Goal: Task Accomplishment & Management: Manage account settings

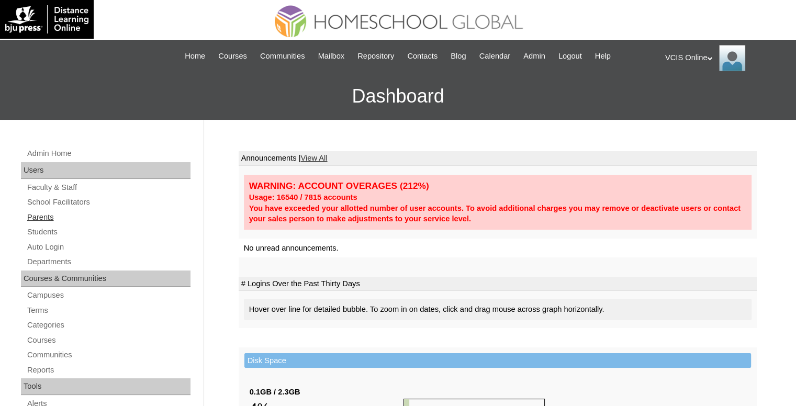
click at [50, 216] on link "Parents" at bounding box center [108, 217] width 164 height 13
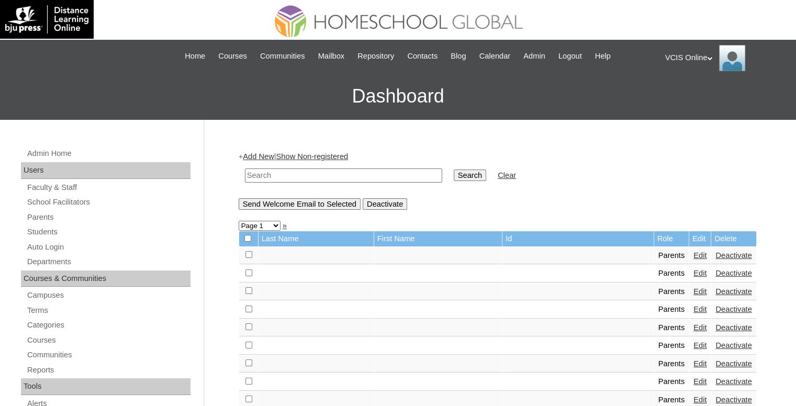
click at [264, 172] on input "text" at bounding box center [343, 175] width 197 height 14
type input "[PERSON_NAME]"
click at [454, 169] on input "Search" at bounding box center [470, 175] width 32 height 12
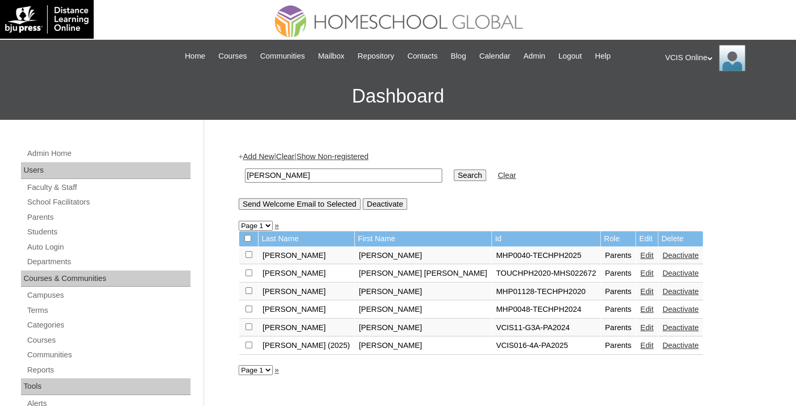
click at [640, 343] on link "Edit" at bounding box center [646, 345] width 13 height 8
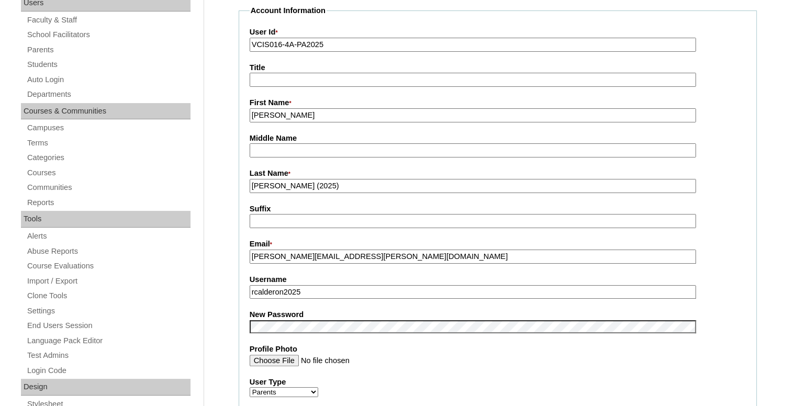
scroll to position [262, 0]
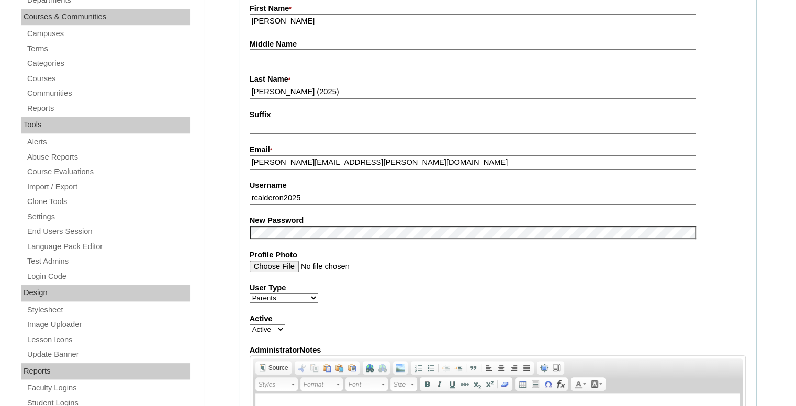
click at [316, 197] on input "rcalderon2025" at bounding box center [473, 198] width 446 height 14
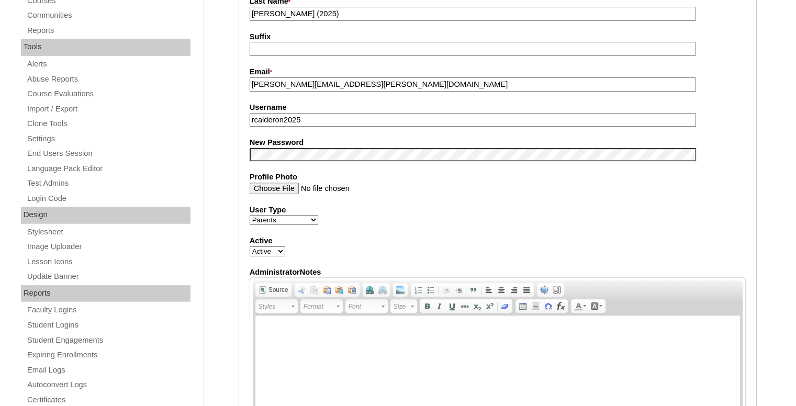
scroll to position [0, 0]
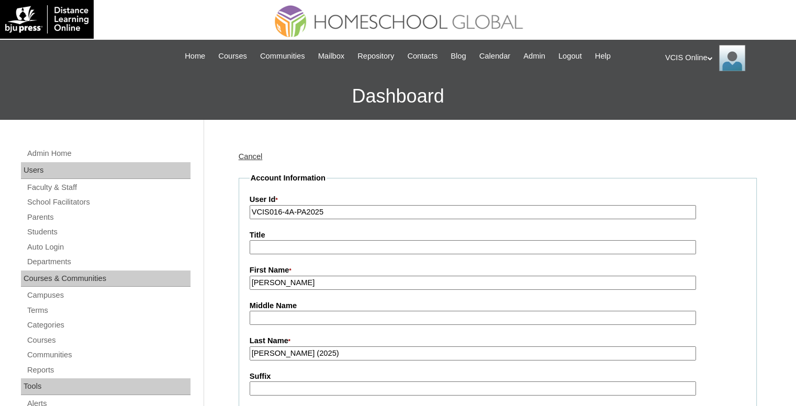
click at [693, 57] on div "VCIS Online My Profile My Settings Logout" at bounding box center [725, 58] width 120 height 26
click at [681, 95] on span "Logout" at bounding box center [683, 98] width 21 height 8
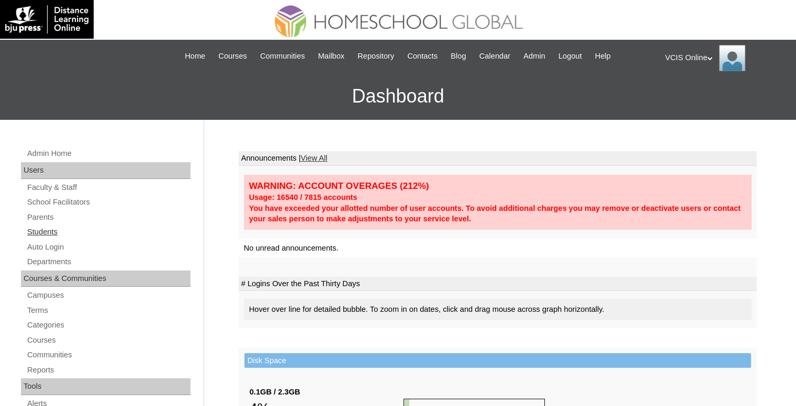
click at [61, 226] on link "Students" at bounding box center [108, 231] width 164 height 13
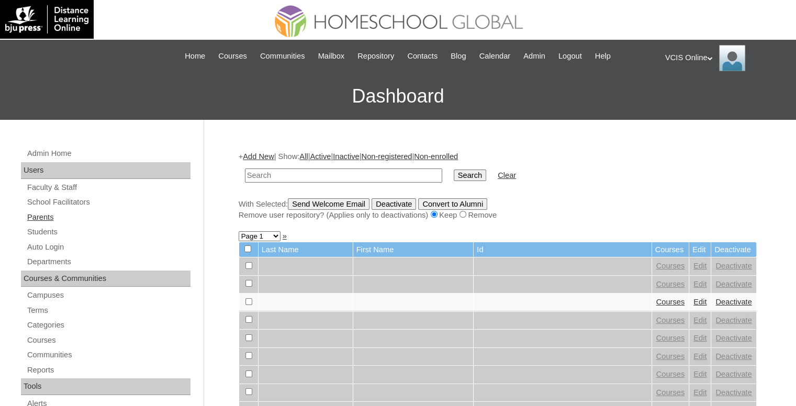
click at [54, 211] on link "Parents" at bounding box center [108, 217] width 164 height 13
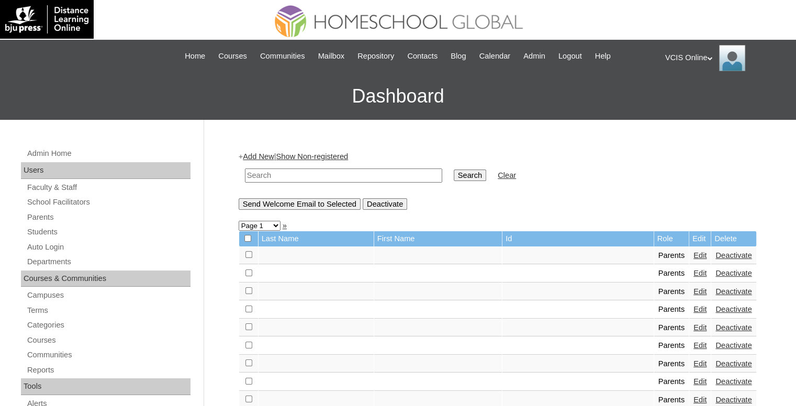
drag, startPoint x: 0, startPoint y: 0, endPoint x: 293, endPoint y: 172, distance: 339.8
click at [293, 172] on input "text" at bounding box center [343, 175] width 197 height 14
type input "calderon"
click at [454, 169] on input "Search" at bounding box center [470, 175] width 32 height 12
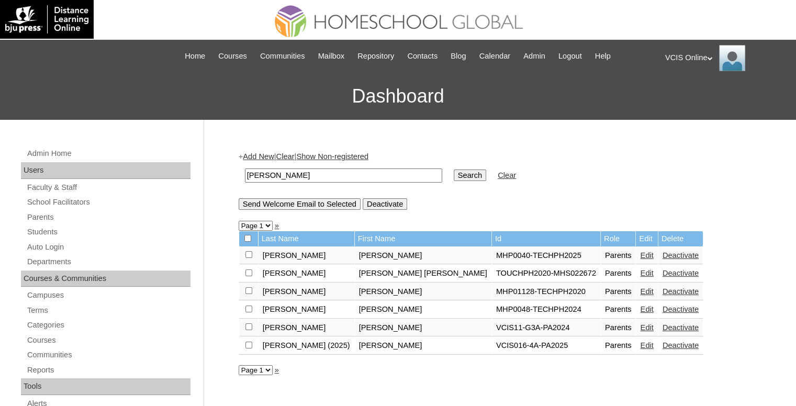
click at [640, 344] on link "Edit" at bounding box center [646, 345] width 13 height 8
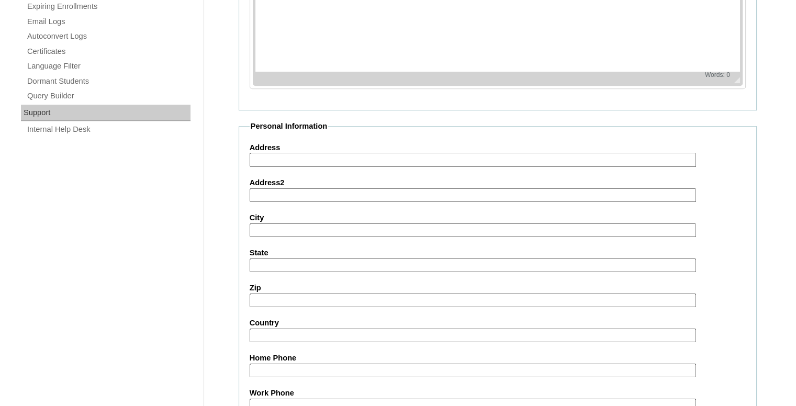
scroll to position [958, 0]
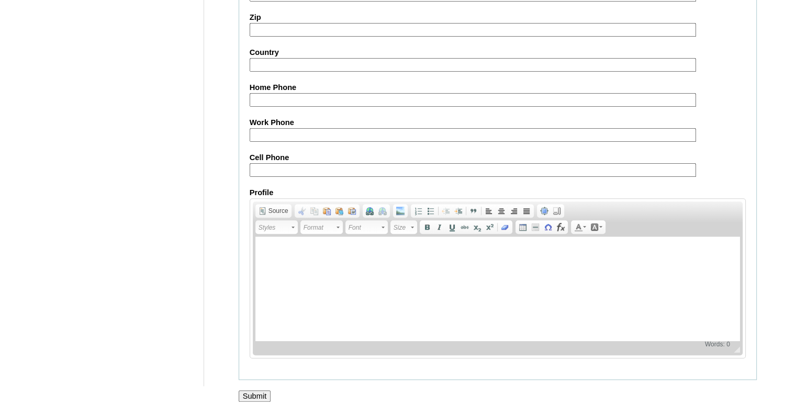
click at [266, 391] on input "Submit" at bounding box center [255, 396] width 32 height 12
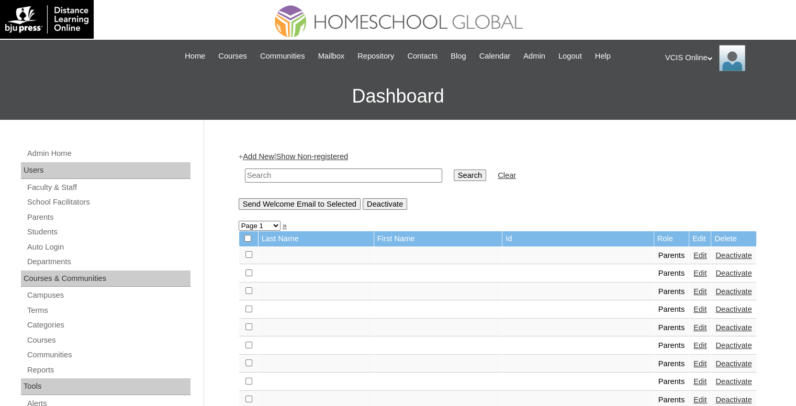
click at [703, 65] on div "VCIS Online My Profile My Settings Logout" at bounding box center [725, 58] width 120 height 26
click at [704, 59] on div "VCIS Online My Profile My Settings Logout" at bounding box center [725, 58] width 120 height 26
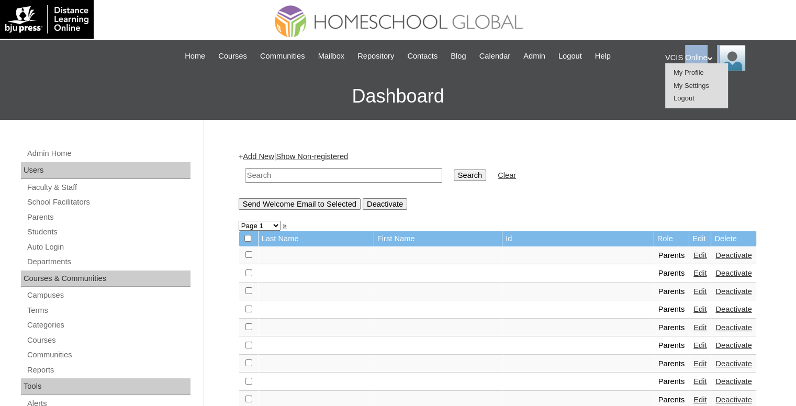
click at [694, 97] on span "Logout" at bounding box center [683, 98] width 21 height 8
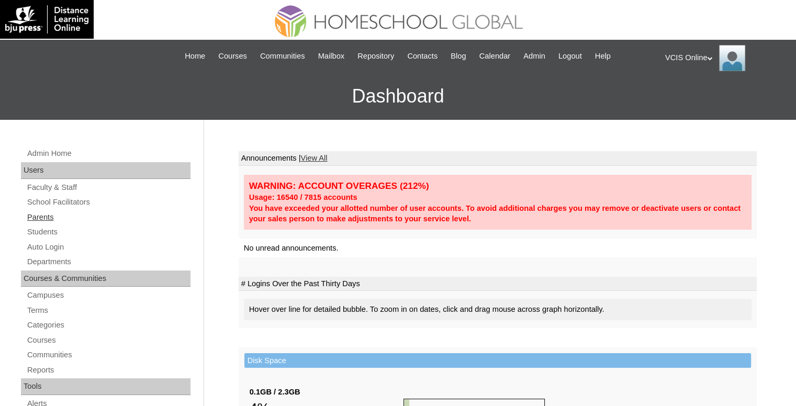
click at [49, 218] on link "Parents" at bounding box center [108, 217] width 164 height 13
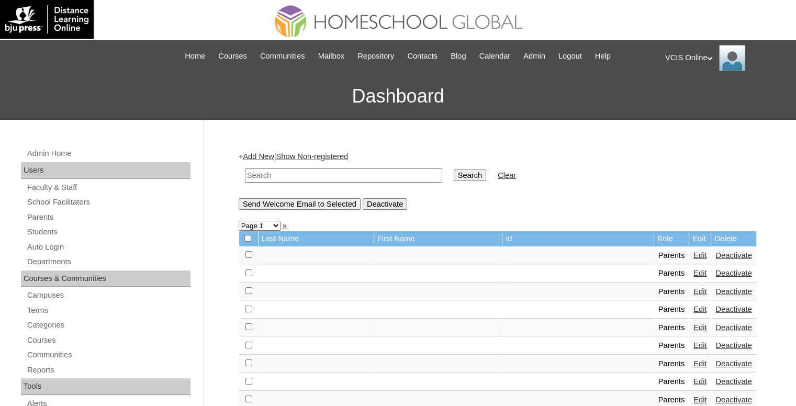
click at [329, 174] on input "text" at bounding box center [343, 175] width 197 height 14
type input "calderon"
click at [454, 169] on input "Search" at bounding box center [470, 175] width 32 height 12
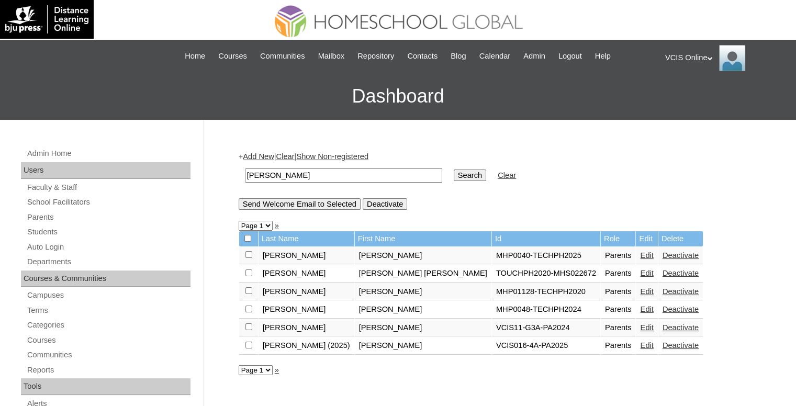
click at [636, 338] on td "Edit" at bounding box center [646, 346] width 21 height 18
click at [640, 341] on link "Edit" at bounding box center [646, 345] width 13 height 8
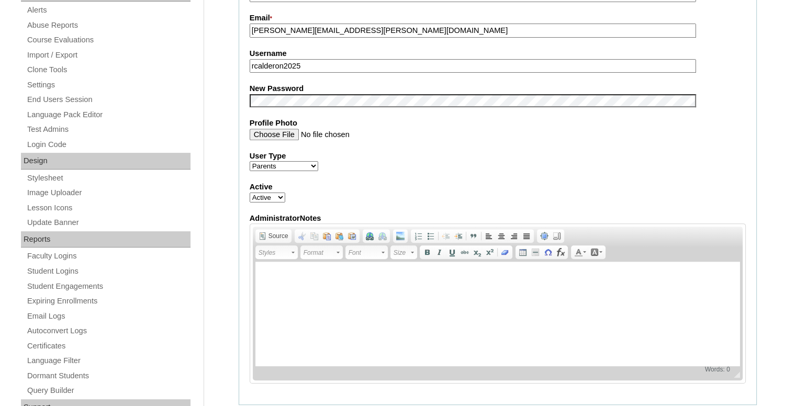
scroll to position [958, 0]
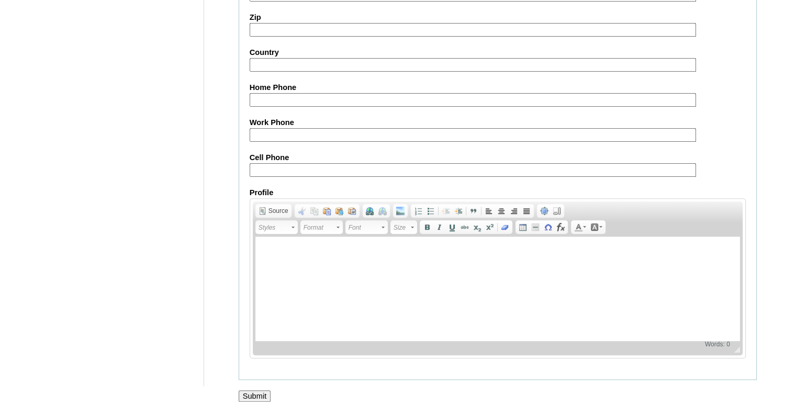
click at [258, 390] on input "Submit" at bounding box center [255, 396] width 32 height 12
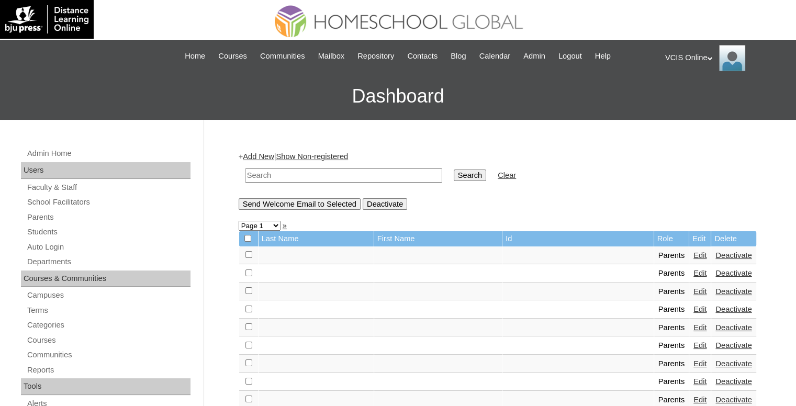
click at [682, 54] on div "VCIS Online My Profile My Settings Logout" at bounding box center [725, 58] width 120 height 26
click at [674, 91] on li "My Settings" at bounding box center [696, 86] width 50 height 13
click at [676, 53] on div "VCIS Online My Profile My Settings Logout" at bounding box center [725, 58] width 120 height 26
click at [680, 96] on span "Logout" at bounding box center [683, 98] width 21 height 8
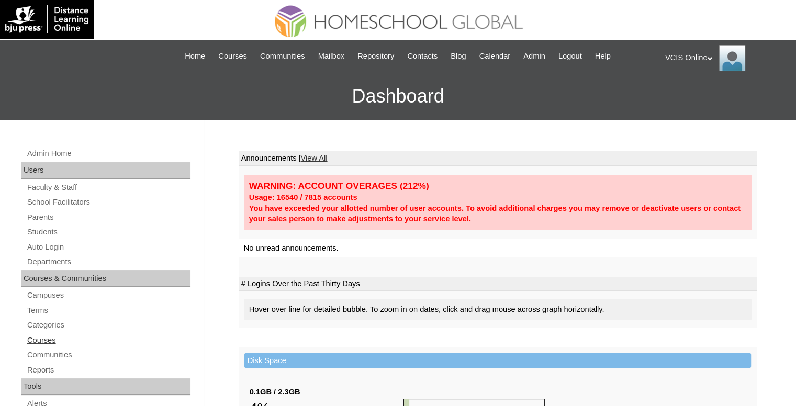
click at [43, 335] on link "Courses" at bounding box center [108, 340] width 164 height 13
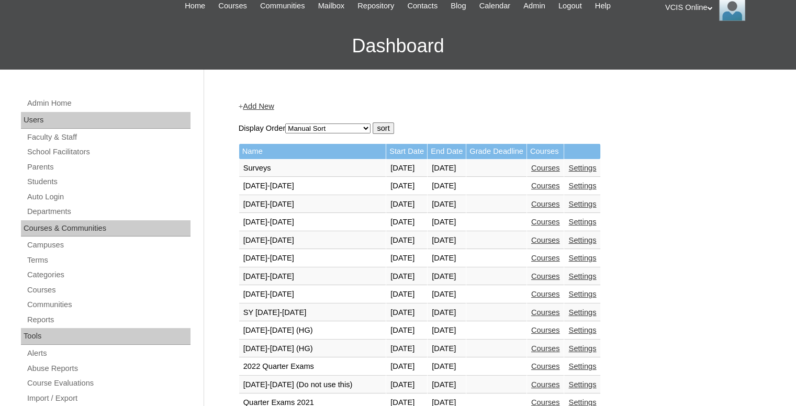
scroll to position [105, 0]
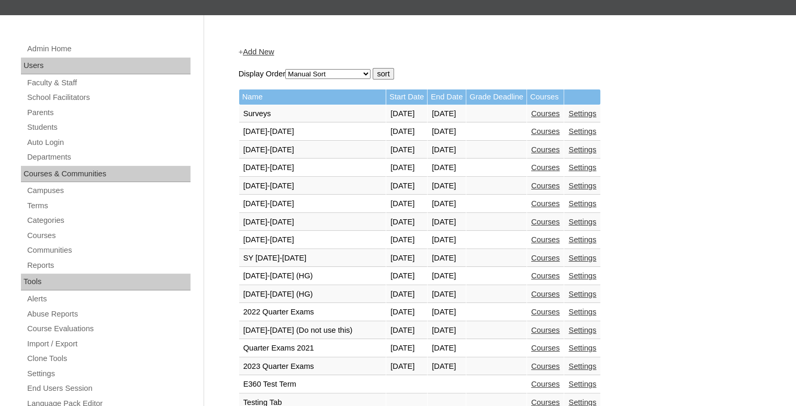
click at [560, 291] on link "Courses" at bounding box center [545, 294] width 29 height 8
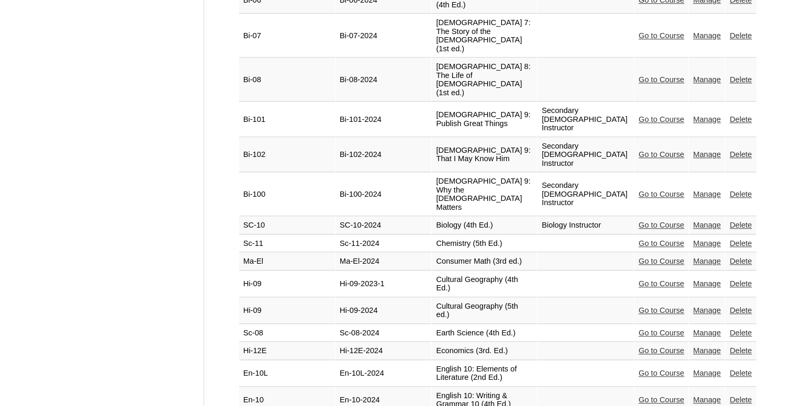
scroll to position [2292, 0]
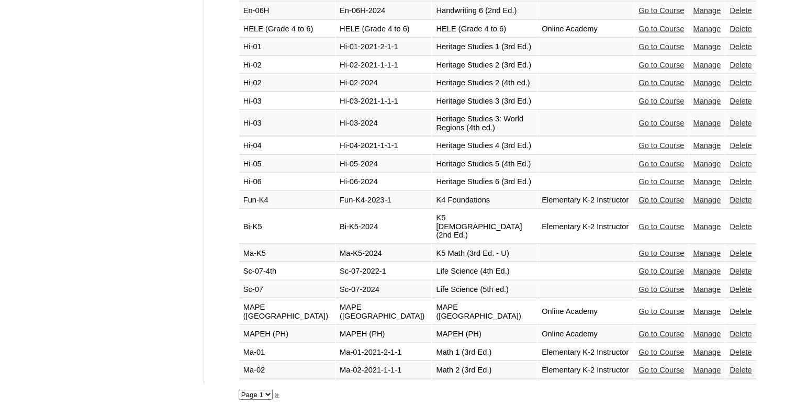
click at [275, 390] on link "»" at bounding box center [277, 394] width 4 height 8
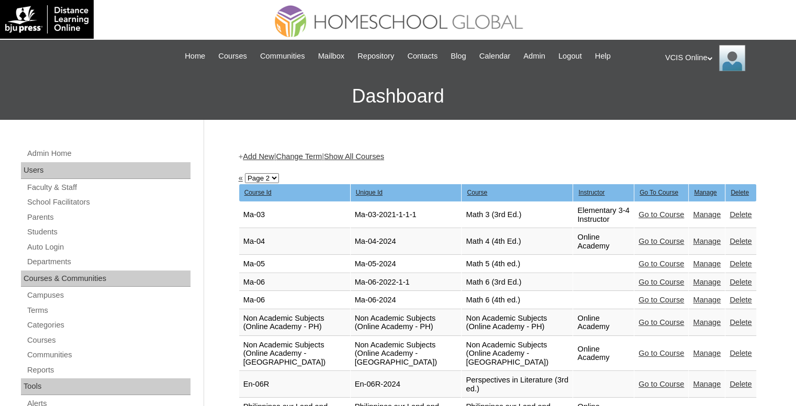
scroll to position [679, 0]
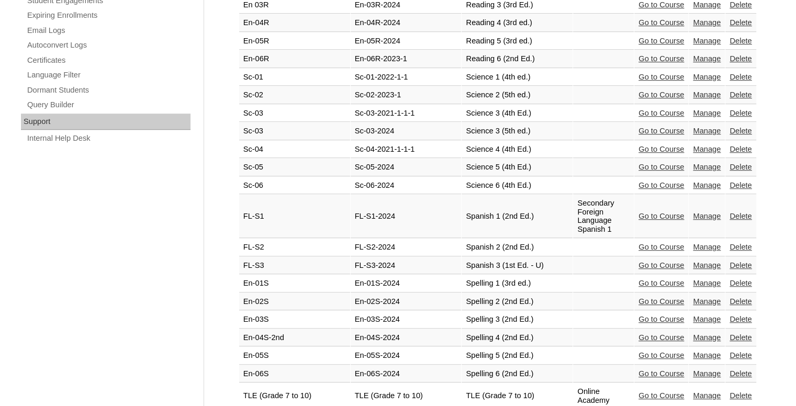
click at [644, 153] on link "Go to Course" at bounding box center [661, 149] width 46 height 8
